Goal: Task Accomplishment & Management: Use online tool/utility

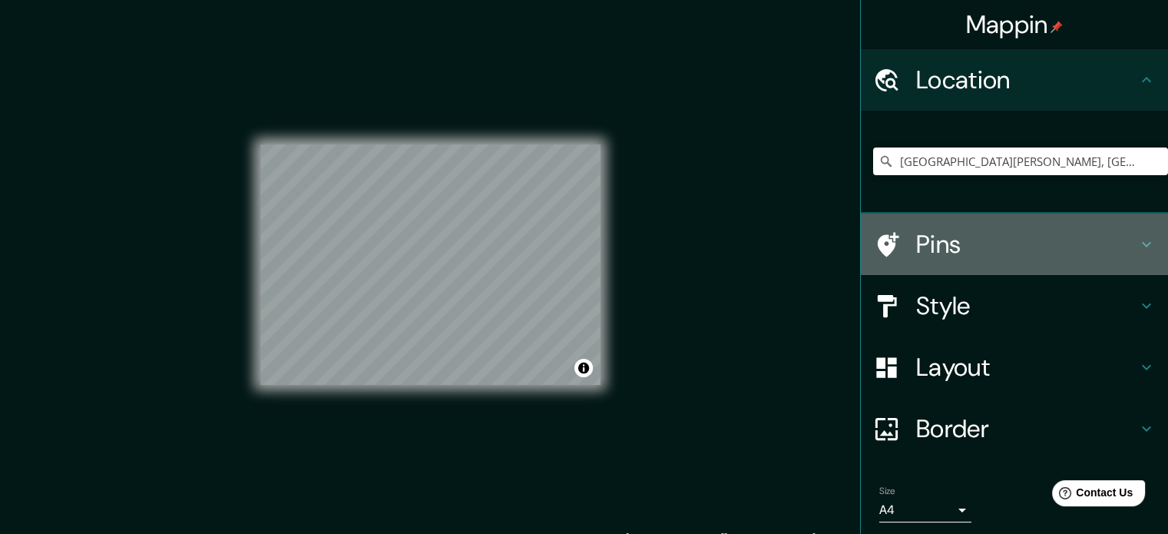
click at [916, 247] on h4 "Pins" at bounding box center [1026, 244] width 221 height 31
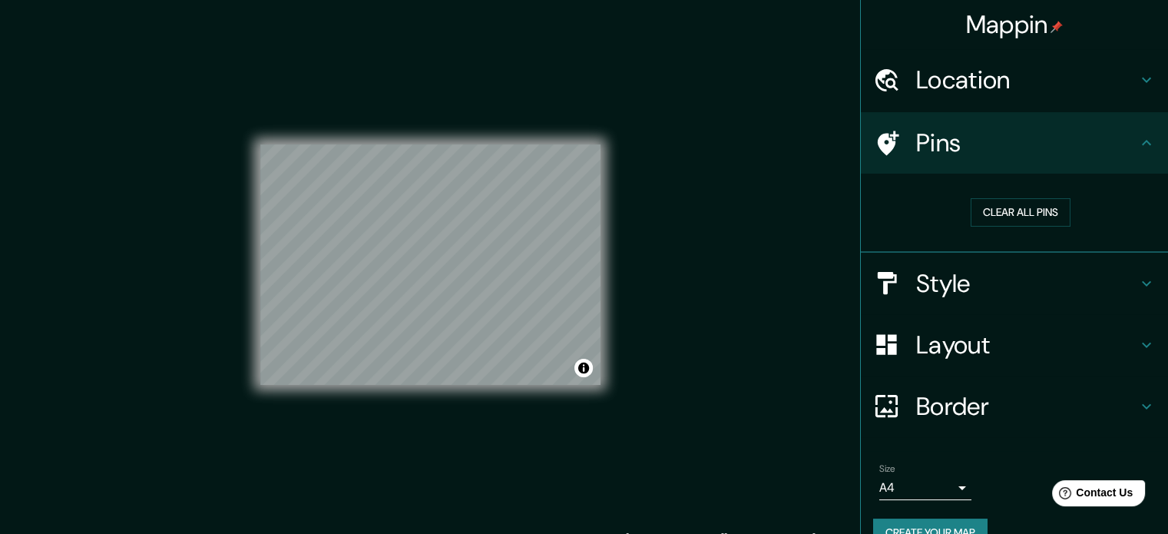
click at [903, 298] on div "Style" at bounding box center [1014, 283] width 307 height 61
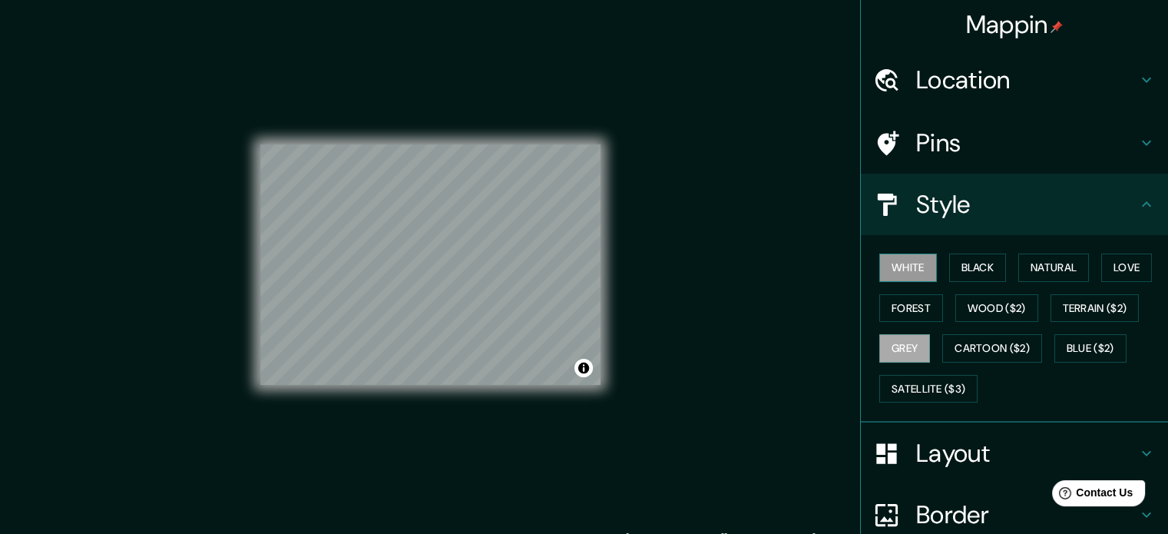
click at [910, 265] on button "White" at bounding box center [909, 267] width 58 height 28
click at [966, 266] on button "Black" at bounding box center [978, 267] width 58 height 28
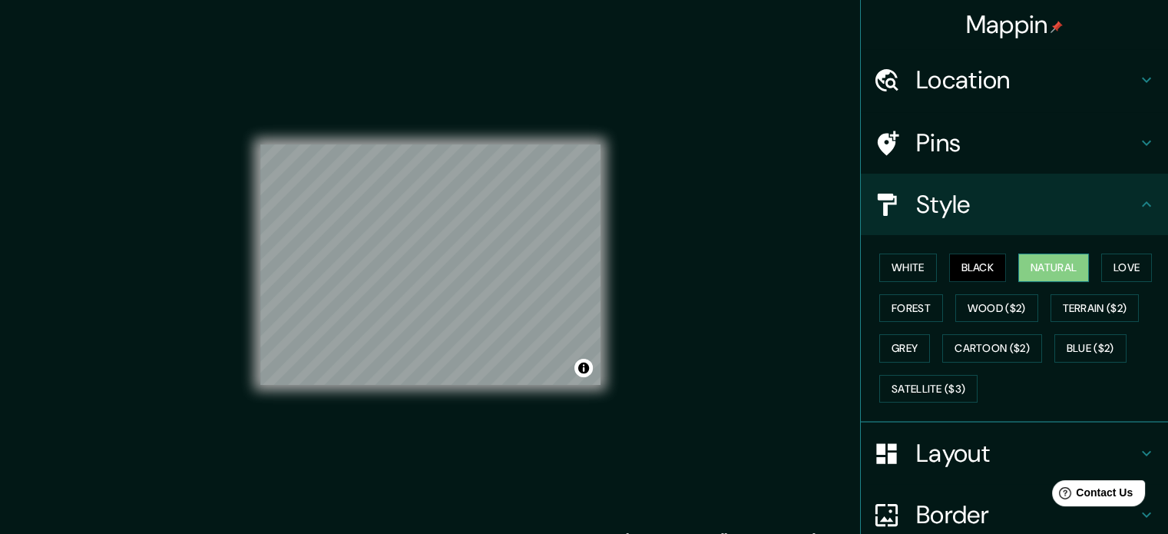
click at [1050, 263] on button "Natural" at bounding box center [1054, 267] width 71 height 28
click at [1107, 264] on button "Love" at bounding box center [1127, 267] width 51 height 28
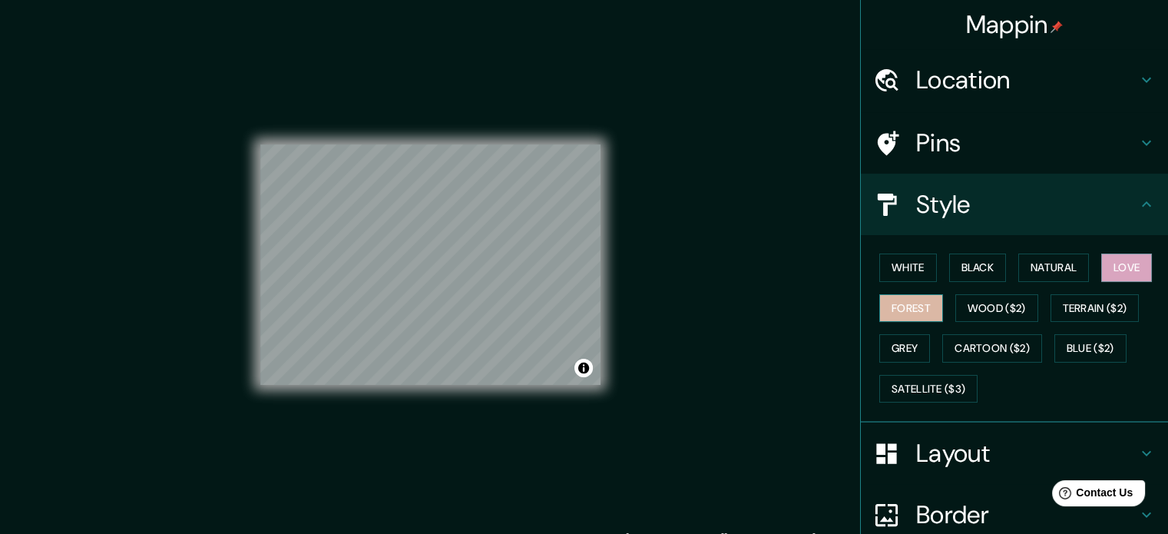
click at [888, 310] on button "Forest" at bounding box center [912, 308] width 64 height 28
click at [1005, 297] on button "Wood ($2)" at bounding box center [997, 308] width 83 height 28
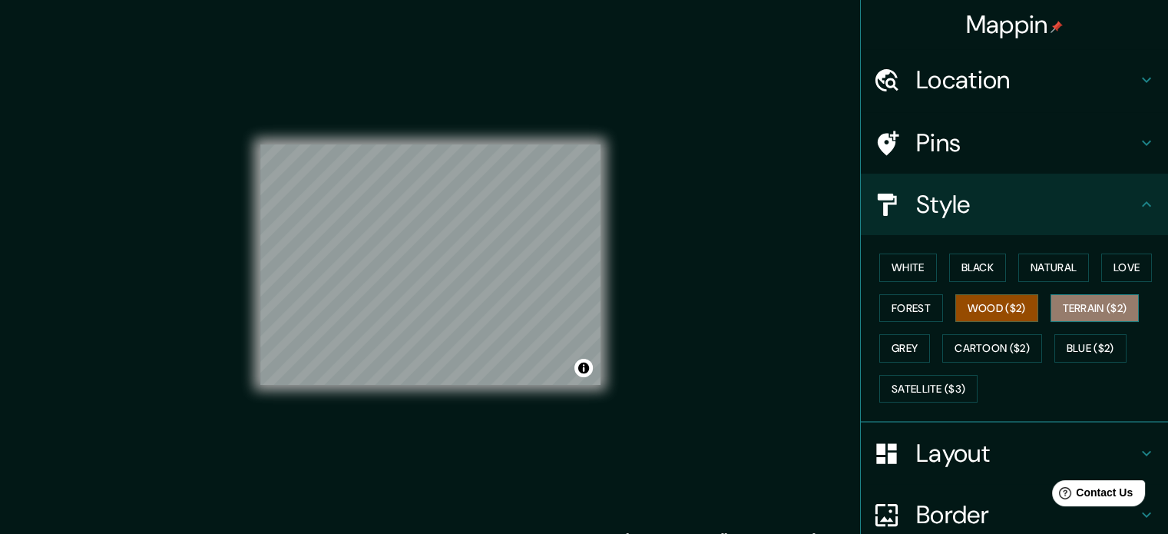
click at [1062, 297] on button "Terrain ($2)" at bounding box center [1095, 308] width 89 height 28
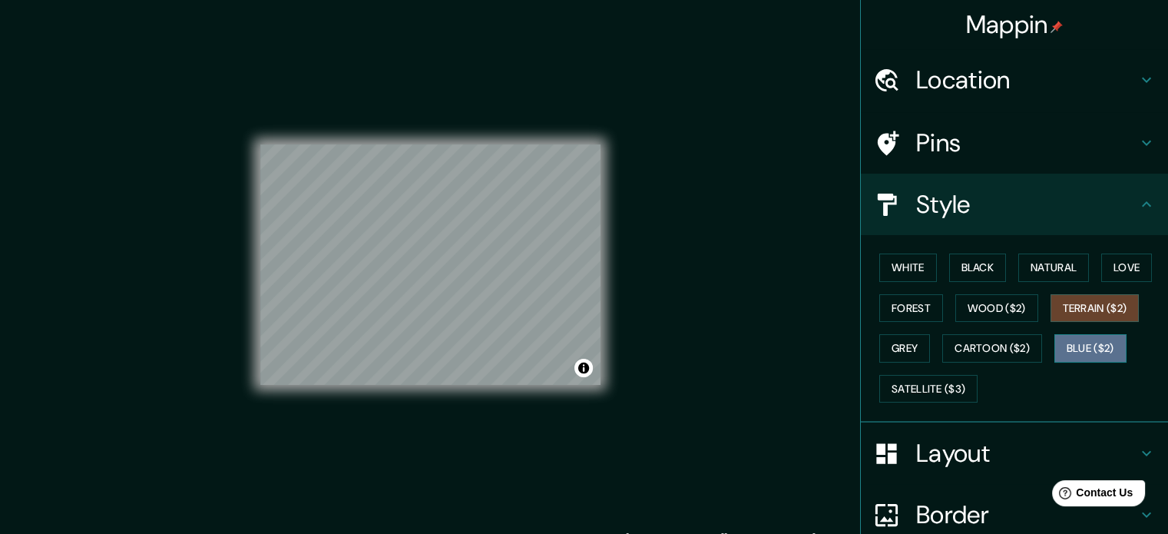
click at [1075, 343] on button "Blue ($2)" at bounding box center [1091, 348] width 72 height 28
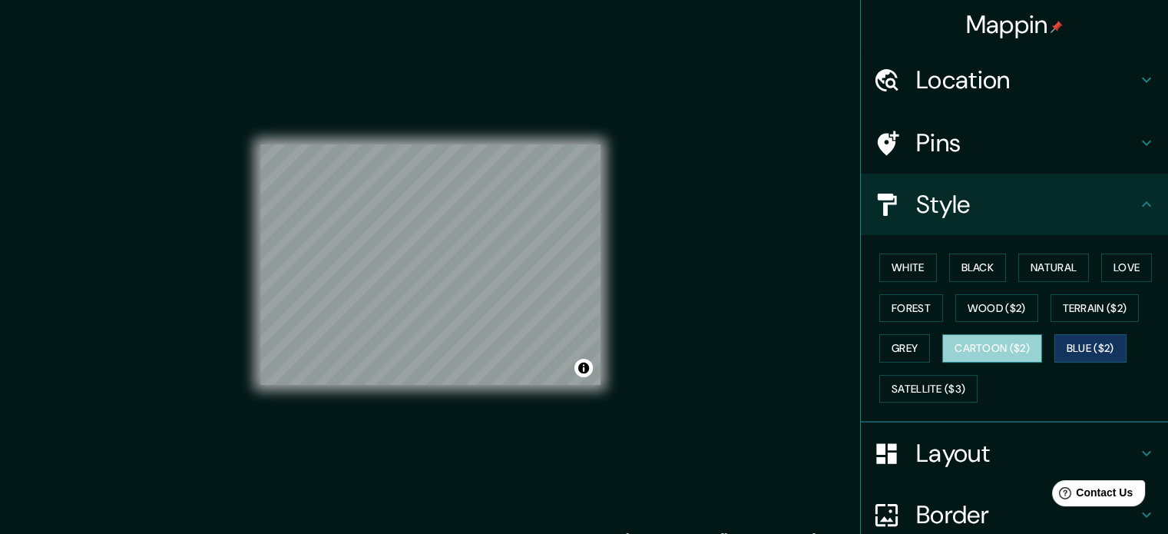
click at [1008, 353] on button "Cartoon ($2)" at bounding box center [993, 348] width 100 height 28
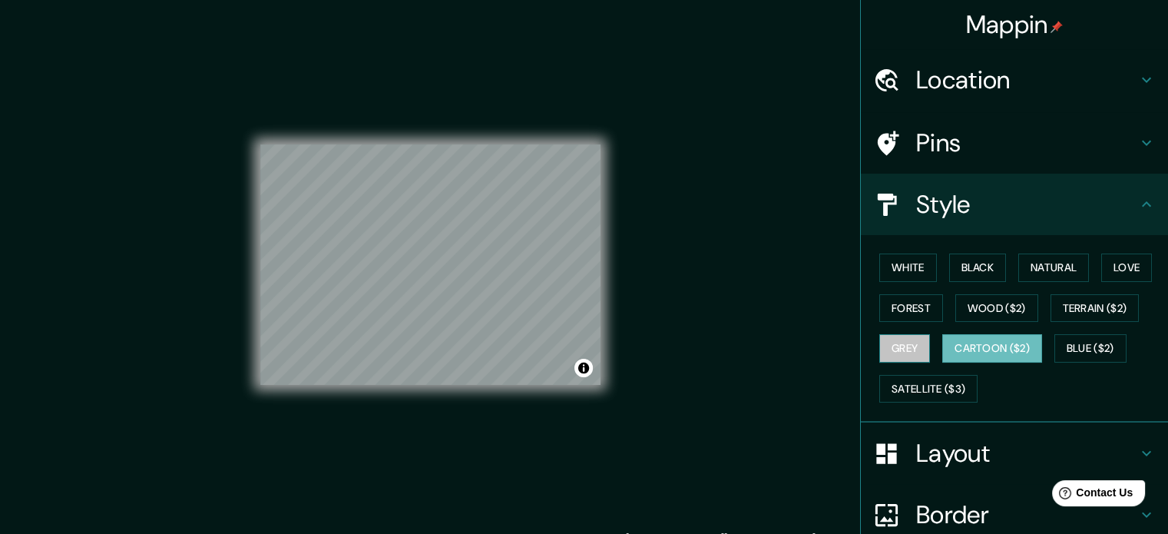
click at [888, 350] on button "Grey" at bounding box center [905, 348] width 51 height 28
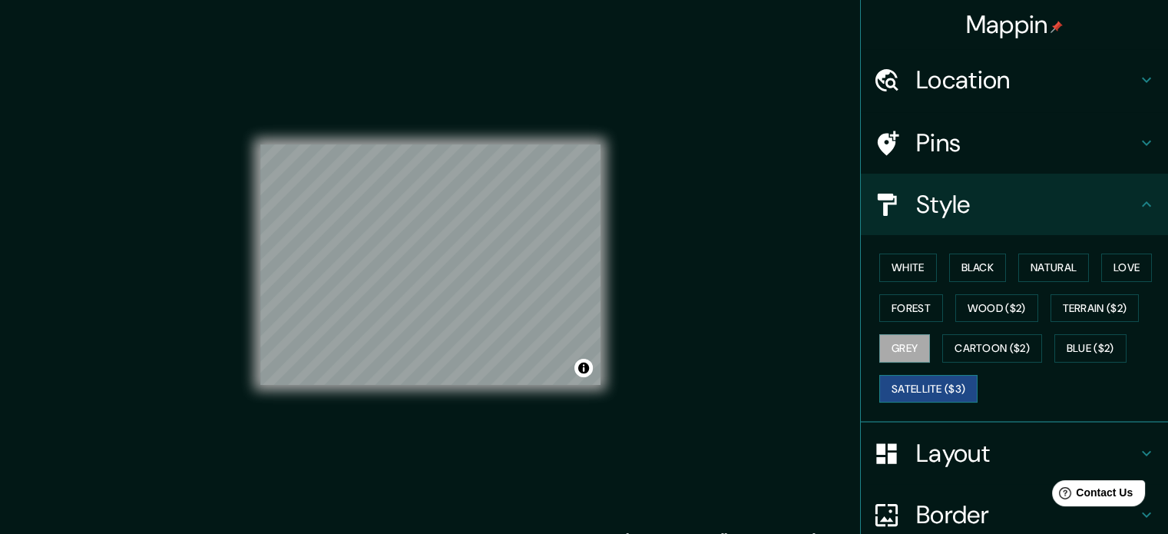
click at [926, 380] on button "Satellite ($3)" at bounding box center [929, 389] width 98 height 28
click at [909, 276] on button "White" at bounding box center [909, 267] width 58 height 28
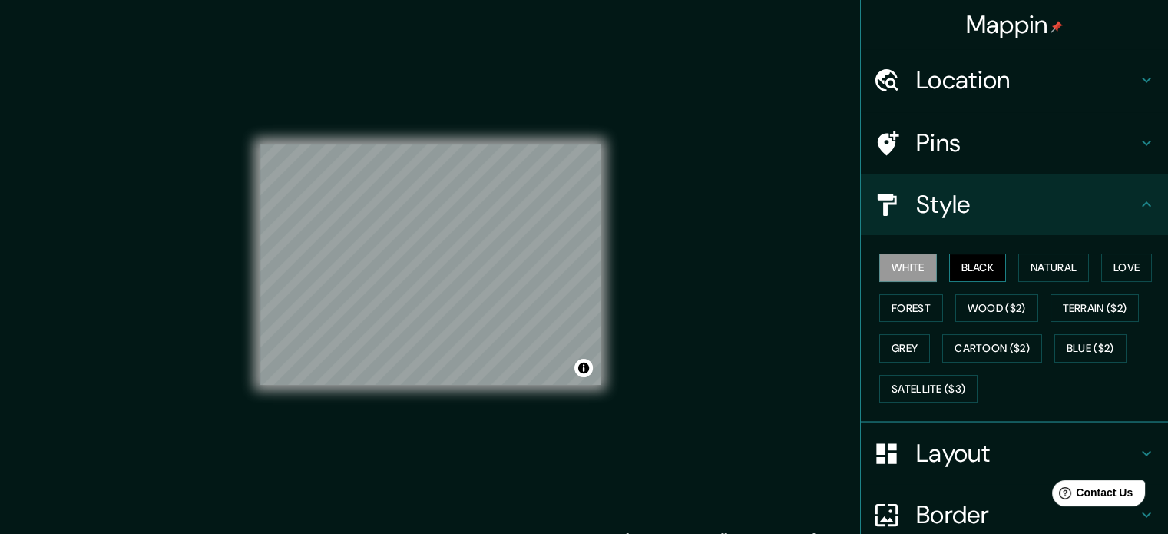
click at [969, 267] on button "Black" at bounding box center [978, 267] width 58 height 28
click at [893, 270] on button "White" at bounding box center [909, 267] width 58 height 28
click at [949, 263] on button "Black" at bounding box center [978, 267] width 58 height 28
click at [976, 268] on button "Black" at bounding box center [978, 267] width 58 height 28
click at [1105, 272] on button "Love" at bounding box center [1127, 267] width 51 height 28
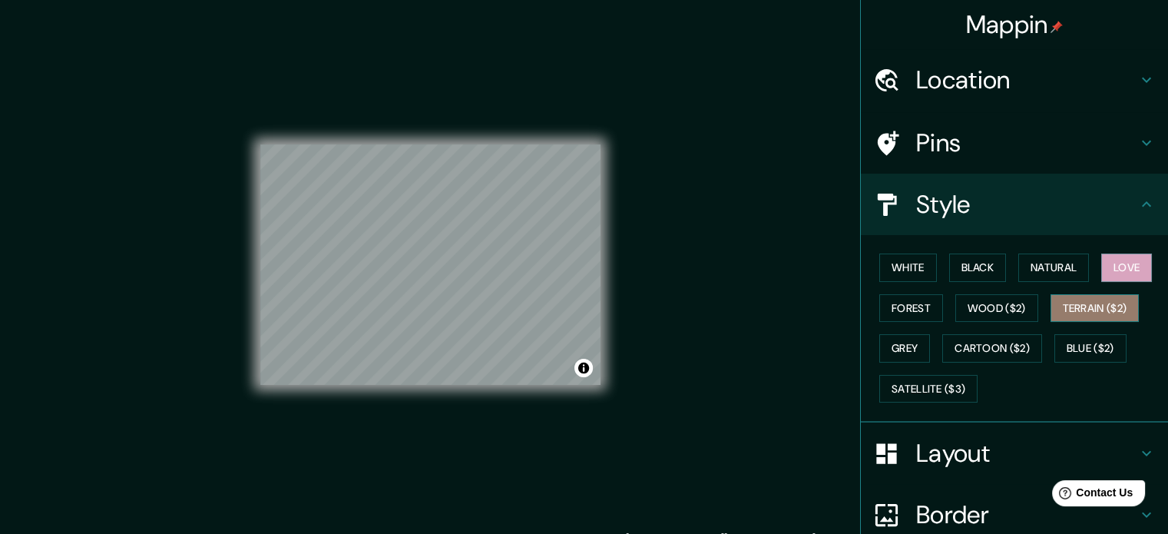
click at [1078, 305] on button "Terrain ($2)" at bounding box center [1095, 308] width 89 height 28
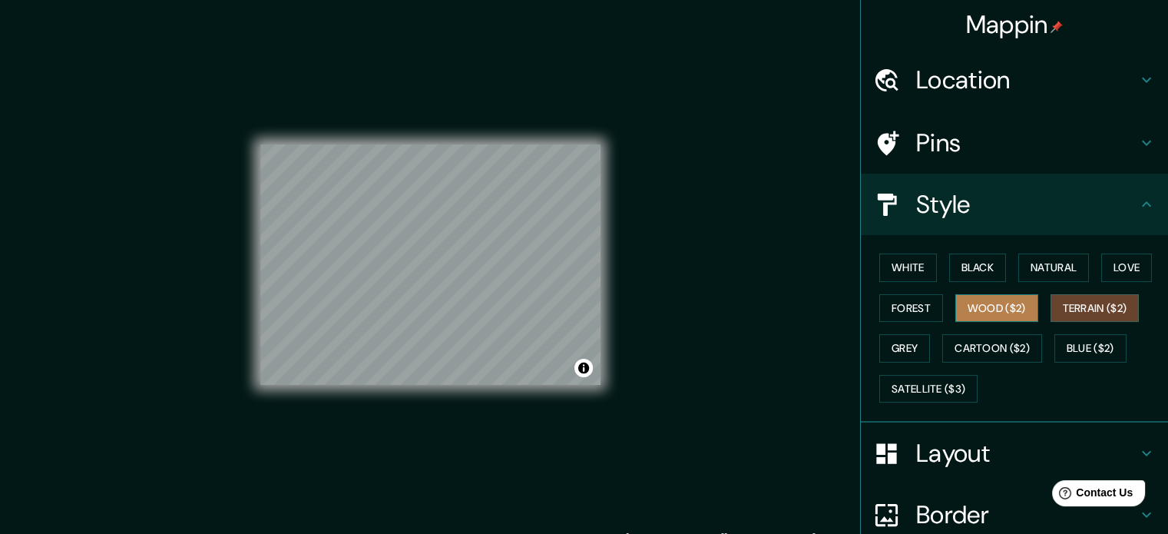
click at [989, 311] on button "Wood ($2)" at bounding box center [997, 308] width 83 height 28
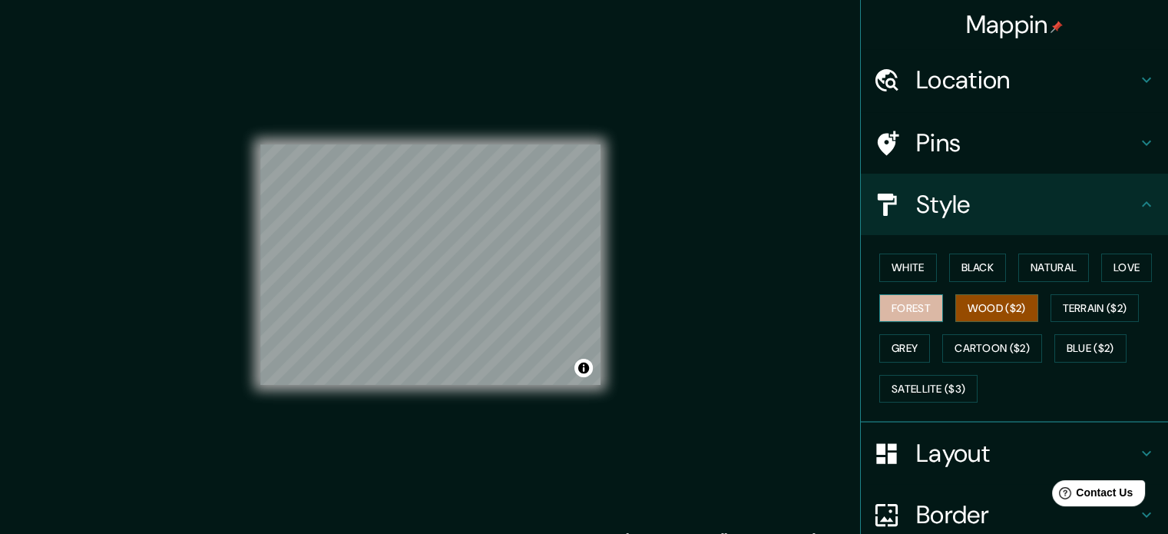
click at [900, 311] on button "Forest" at bounding box center [912, 308] width 64 height 28
click at [959, 301] on button "Wood ($2)" at bounding box center [997, 308] width 83 height 28
click at [901, 343] on button "Grey" at bounding box center [905, 348] width 51 height 28
